Goal: Navigation & Orientation: Find specific page/section

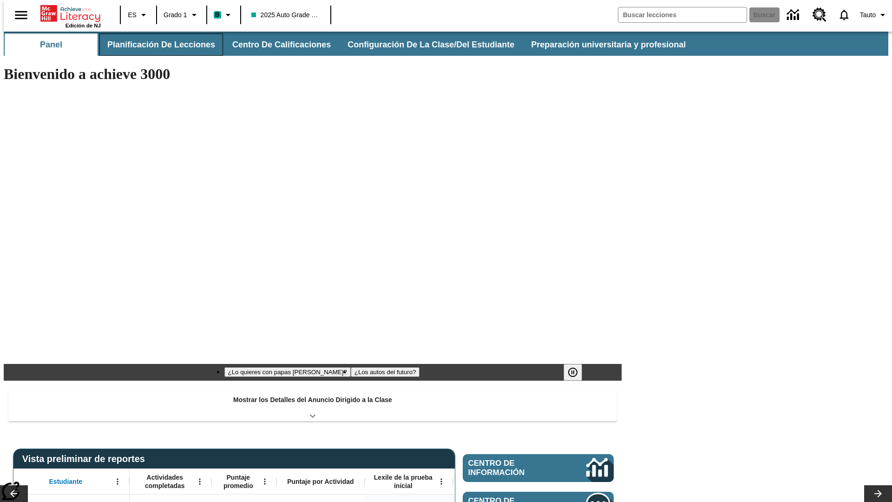
click at [156, 45] on button "Planificación de lecciones" at bounding box center [161, 44] width 124 height 22
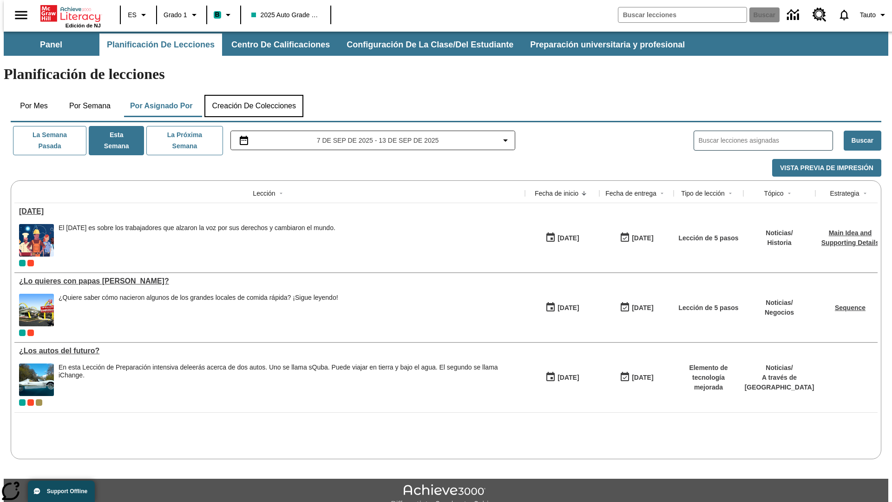
click at [254, 95] on button "Creación de colecciones" at bounding box center [253, 106] width 99 height 22
